Goal: Task Accomplishment & Management: Manage account settings

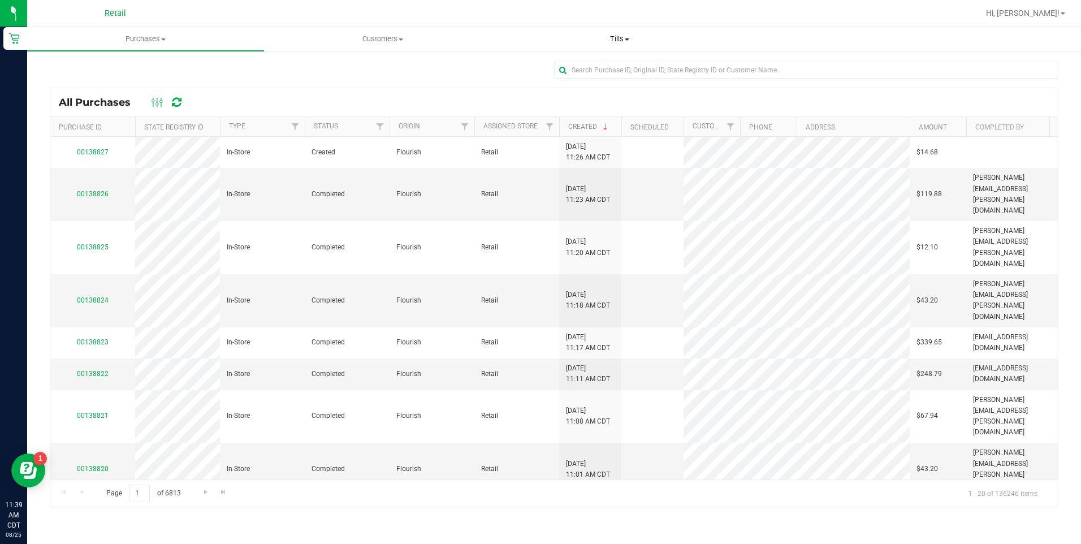
click at [622, 38] on span "Tills" at bounding box center [620, 39] width 236 height 10
click at [585, 73] on li "Manage tills" at bounding box center [620, 69] width 237 height 14
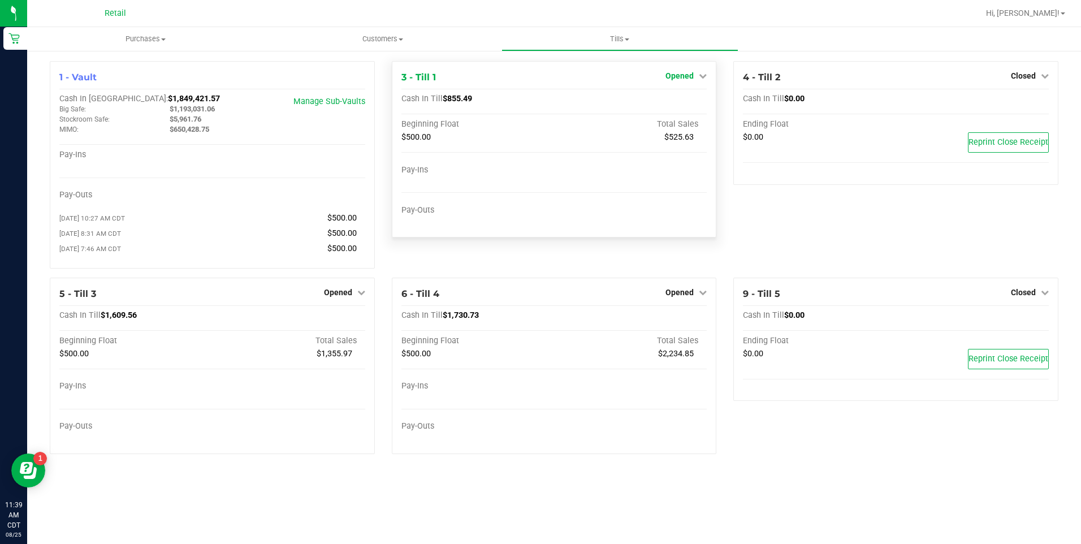
click at [680, 80] on span "Opened" at bounding box center [680, 75] width 28 height 9
click at [683, 97] on link "Close Till" at bounding box center [681, 99] width 31 height 9
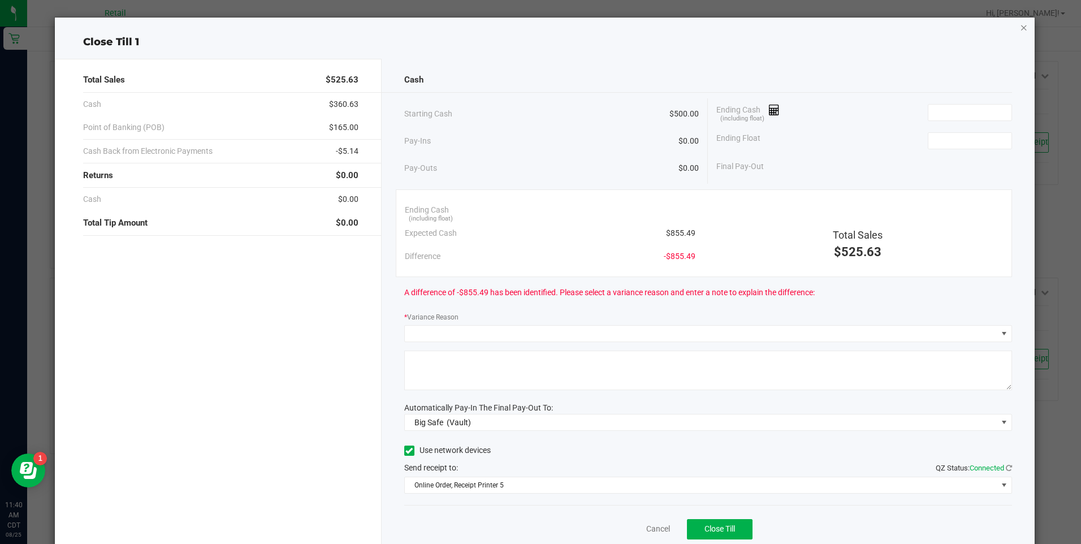
click at [1020, 28] on icon "button" at bounding box center [1024, 27] width 8 height 14
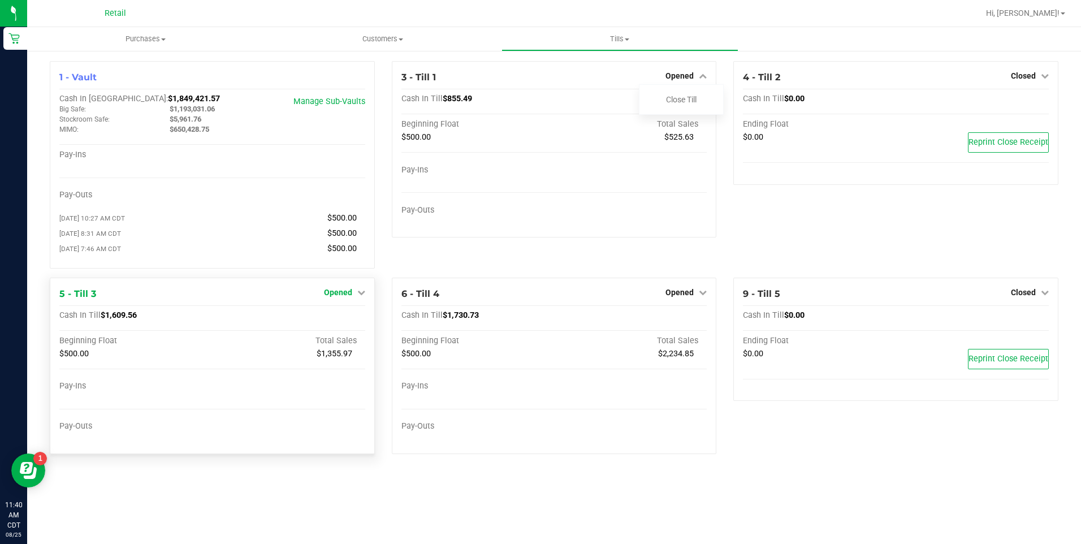
click at [339, 297] on span "Opened" at bounding box center [338, 292] width 28 height 9
click at [331, 320] on link "Close Till" at bounding box center [339, 315] width 31 height 9
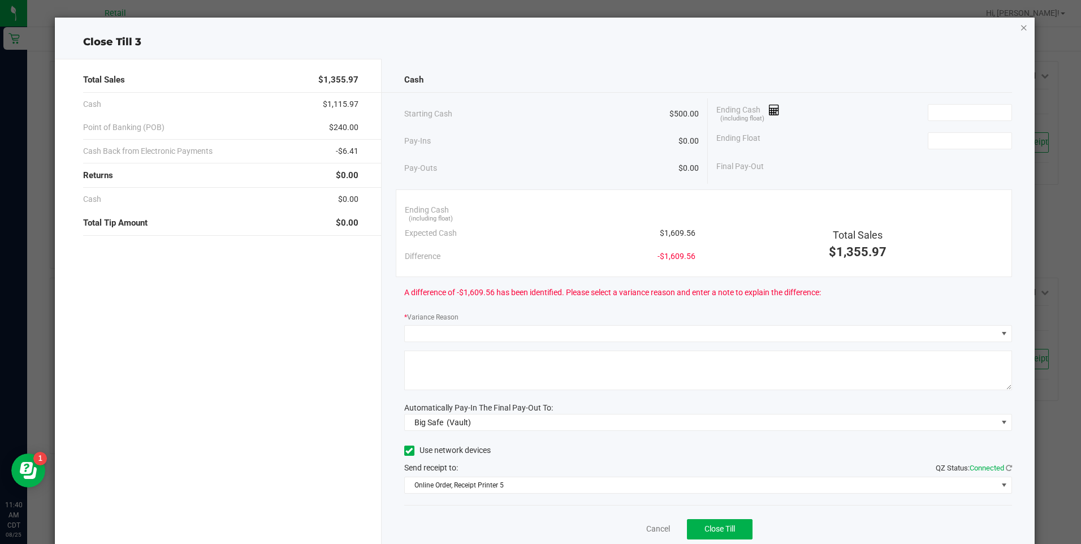
click at [1020, 31] on icon "button" at bounding box center [1024, 27] width 8 height 14
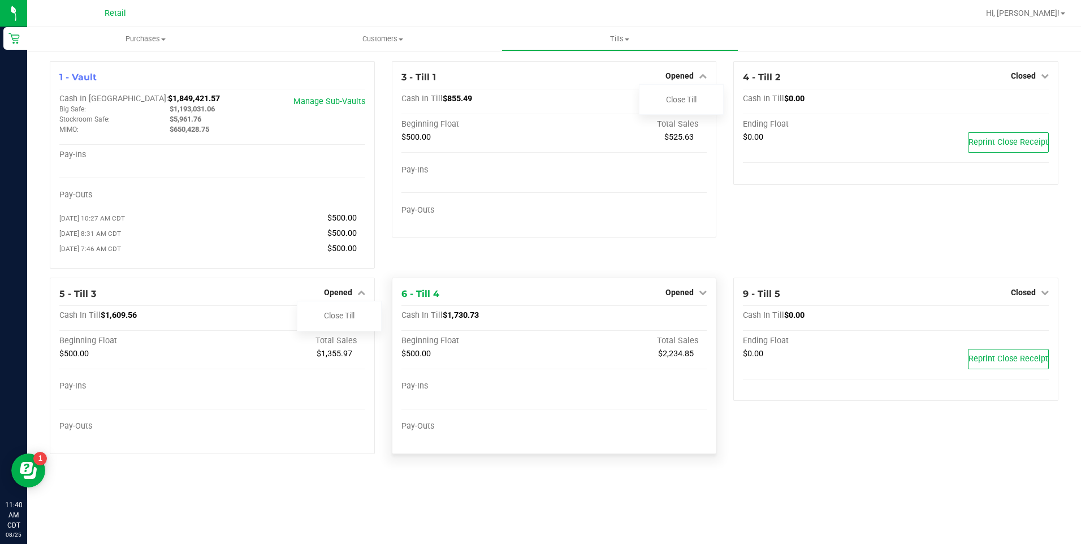
click at [673, 290] on div "Opened" at bounding box center [686, 293] width 41 height 14
click at [676, 297] on span "Opened" at bounding box center [680, 292] width 28 height 9
click at [661, 321] on div "Close Till" at bounding box center [682, 316] width 84 height 14
click at [674, 320] on link "Close Till" at bounding box center [681, 315] width 31 height 9
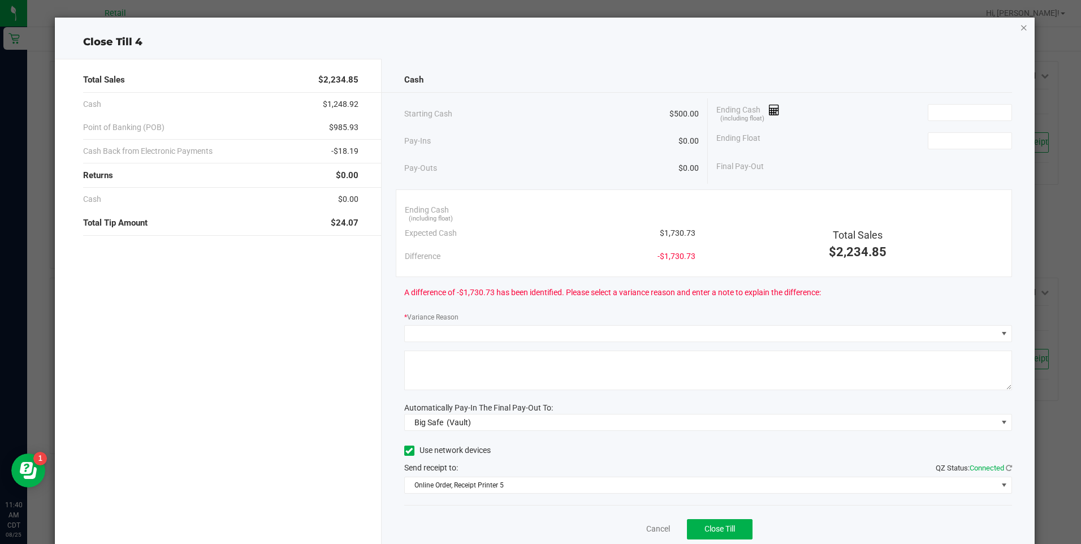
click at [1020, 27] on icon "button" at bounding box center [1024, 27] width 8 height 14
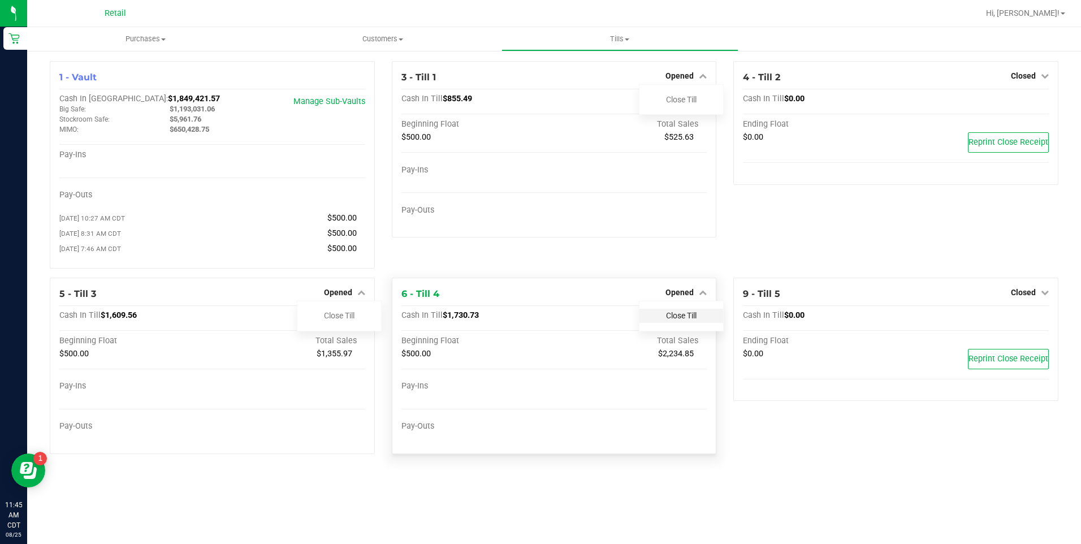
click at [669, 316] on link "Close Till" at bounding box center [681, 315] width 31 height 9
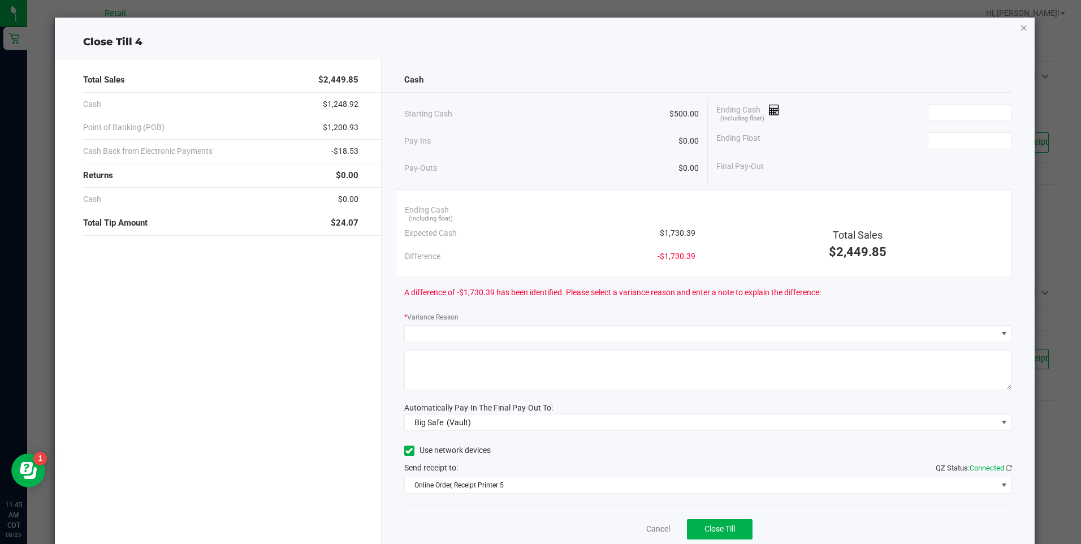
click at [1020, 27] on icon "button" at bounding box center [1024, 27] width 8 height 14
